Goal: Book appointment/travel/reservation

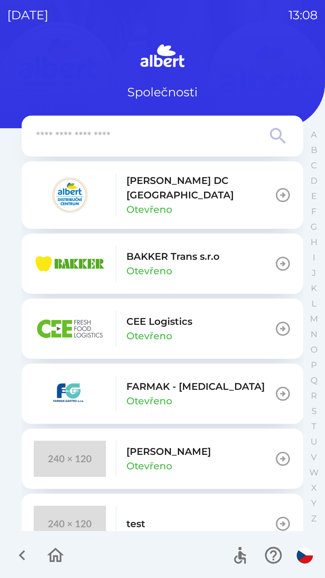
click at [175, 455] on button "[PERSON_NAME] Otevřeno" at bounding box center [163, 458] width 282 height 60
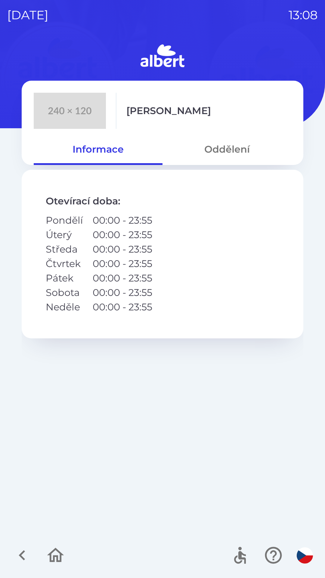
click at [237, 153] on button "Oddělení" at bounding box center [226, 149] width 129 height 22
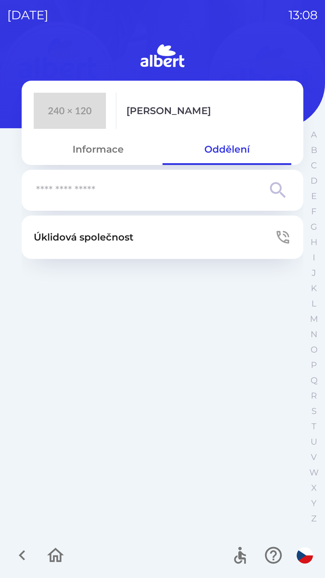
click at [121, 244] on p "Úklidová společnost" at bounding box center [84, 237] width 100 height 14
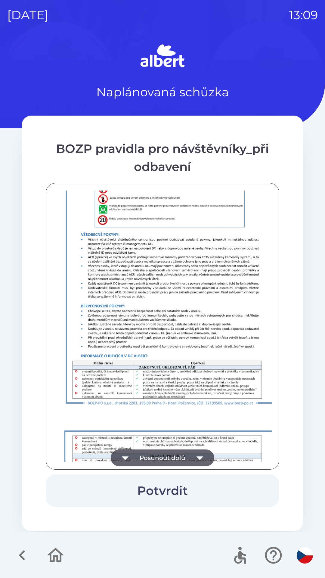
scroll to position [422, 0]
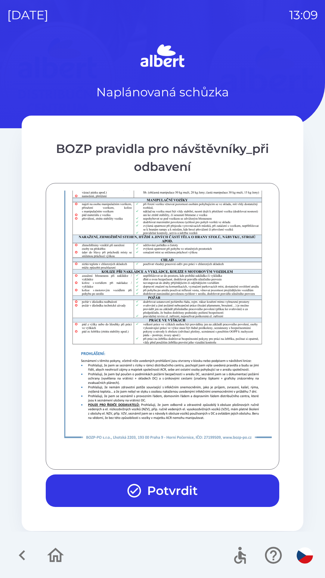
click at [187, 484] on button "Potvrdit" at bounding box center [162, 490] width 233 height 32
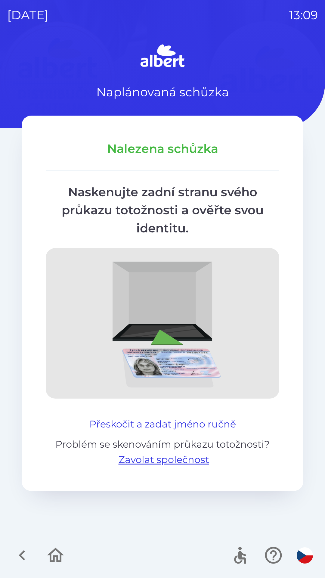
click at [199, 422] on button "Přeskočit a zadat jméno ručně" at bounding box center [162, 424] width 151 height 14
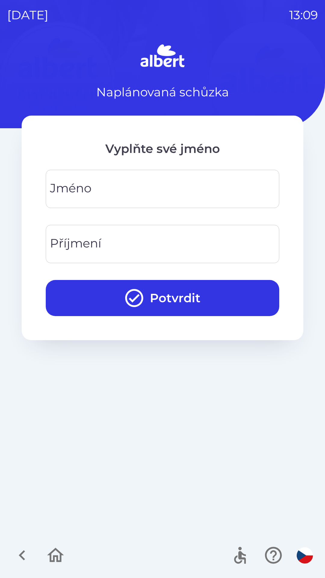
click at [61, 189] on div "[PERSON_NAME]" at bounding box center [162, 189] width 233 height 38
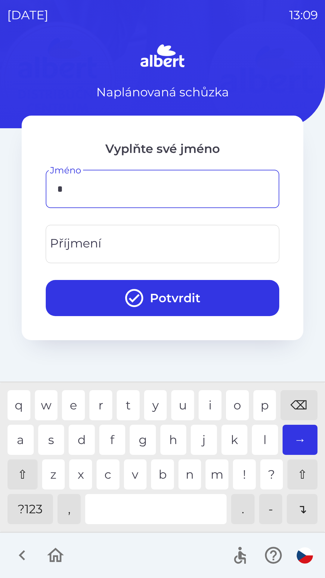
click at [262, 438] on div "l" at bounding box center [265, 440] width 26 height 30
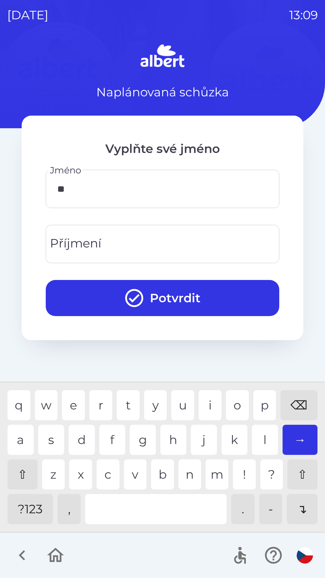
click at [197, 441] on div "j" at bounding box center [204, 440] width 26 height 30
click at [176, 393] on div "u" at bounding box center [182, 405] width 23 height 30
click at [233, 400] on div "o" at bounding box center [237, 405] width 23 height 30
type input "******"
click at [133, 472] on div "v" at bounding box center [135, 474] width 23 height 30
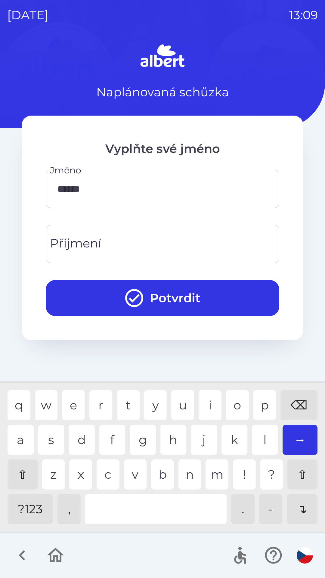
click at [62, 243] on div "Příjmení Příjmení" at bounding box center [162, 244] width 233 height 38
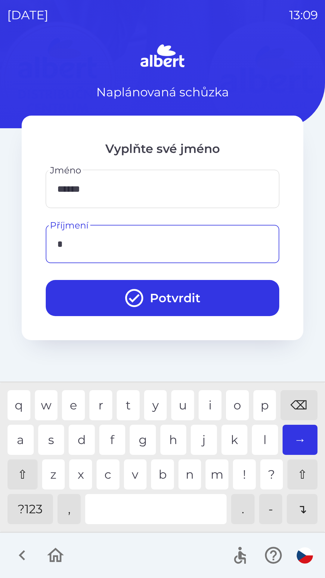
click at [215, 475] on div "m" at bounding box center [216, 474] width 23 height 30
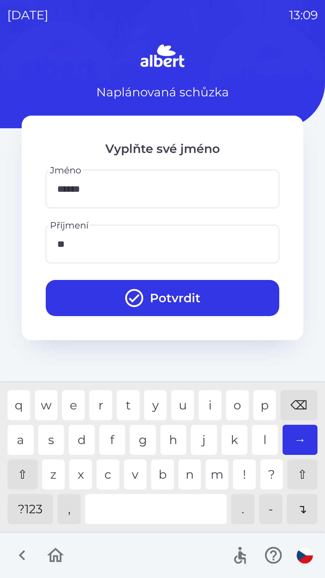
click at [16, 442] on div "a" at bounding box center [21, 440] width 26 height 30
click at [226, 399] on div "o" at bounding box center [237, 405] width 23 height 30
type input "*******"
click at [184, 299] on button "Potvrdit" at bounding box center [162, 298] width 233 height 36
